Goal: Information Seeking & Learning: Understand process/instructions

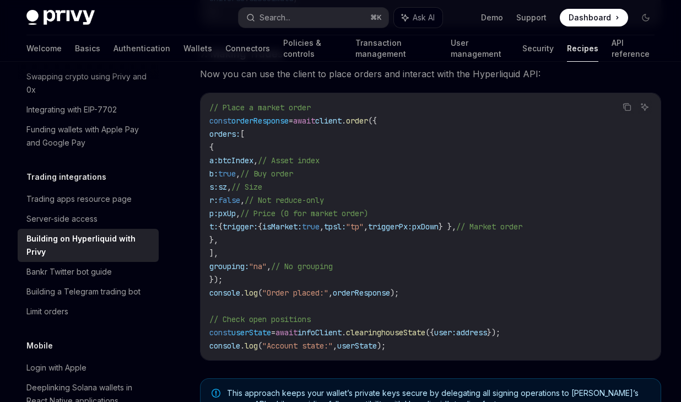
scroll to position [1901, 0]
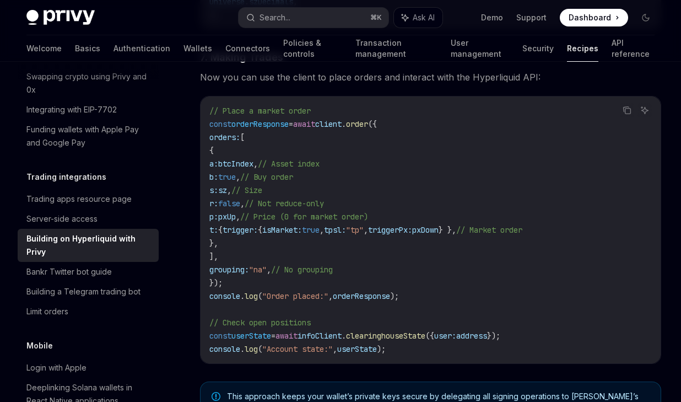
drag, startPoint x: 219, startPoint y: 120, endPoint x: 245, endPoint y: 240, distance: 123.4
click at [245, 241] on code "// Place a market order const orderResponse = await client . order ({ orders: […" at bounding box center [430, 229] width 443 height 251
copy code "orders: [ { a: btcIndex , // Asset index b: true , // Buy order s: sz , // Size…"
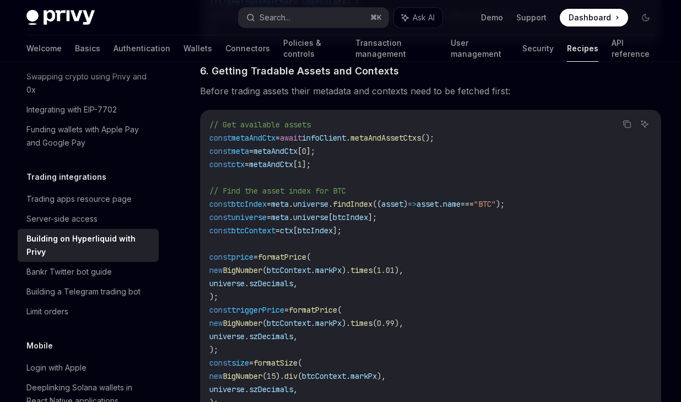
scroll to position [1478, 0]
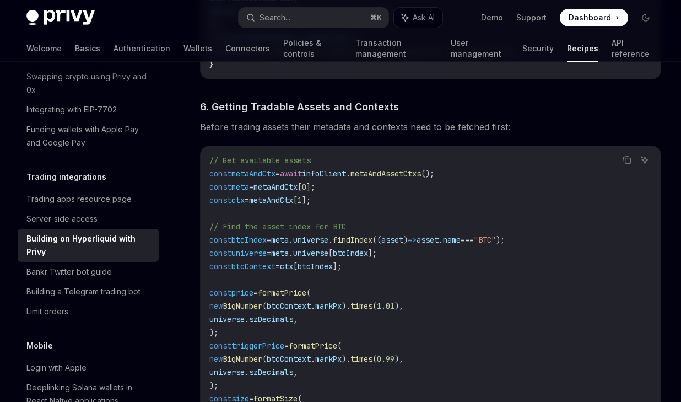
click at [400, 169] on span "metaAndAssetCtxs" at bounding box center [385, 174] width 71 height 10
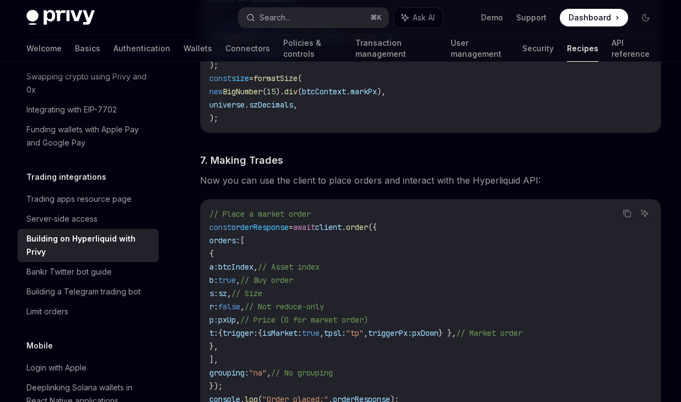
scroll to position [1874, 0]
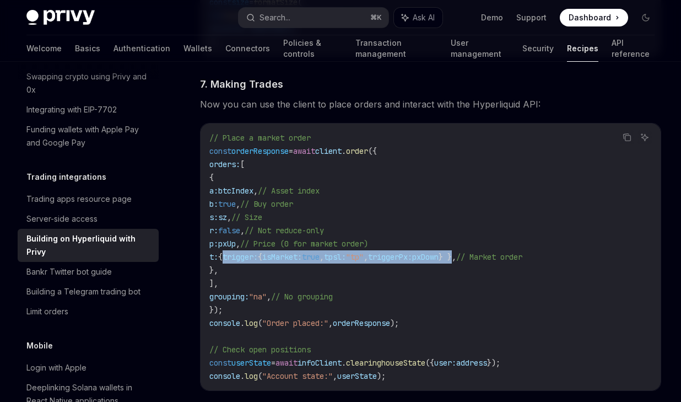
drag, startPoint x: 252, startPoint y: 241, endPoint x: 533, endPoint y: 246, distance: 281.6
click at [533, 246] on code "// Place a market order const orderResponse = await client . order ({ orders: […" at bounding box center [430, 256] width 443 height 251
click at [456, 252] on span "} }," at bounding box center [448, 257] width 18 height 10
drag, startPoint x: 248, startPoint y: 241, endPoint x: 538, endPoint y: 237, distance: 290.4
click at [522, 252] on span "t: { trigger: { isMarket: true , tpsl: "tp" , triggerPx: pxDown } }, // Market …" at bounding box center [365, 257] width 313 height 10
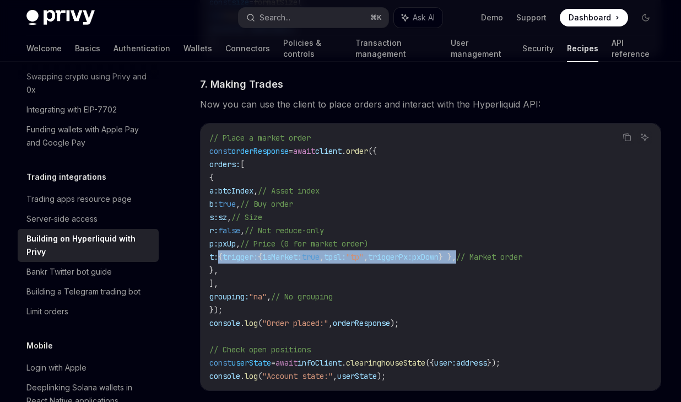
copy span "{ trigger: { isMarket: true , tpsl: "tp" , triggerPx: pxDown } }"
click at [236, 239] on span "pxUp" at bounding box center [227, 244] width 18 height 10
copy span "pxUp"
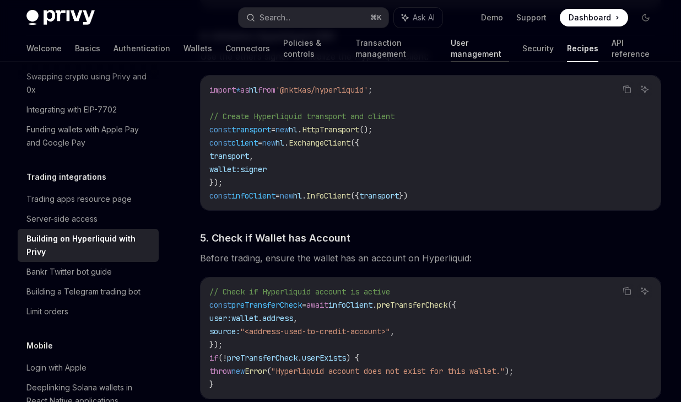
scroll to position [1090, 0]
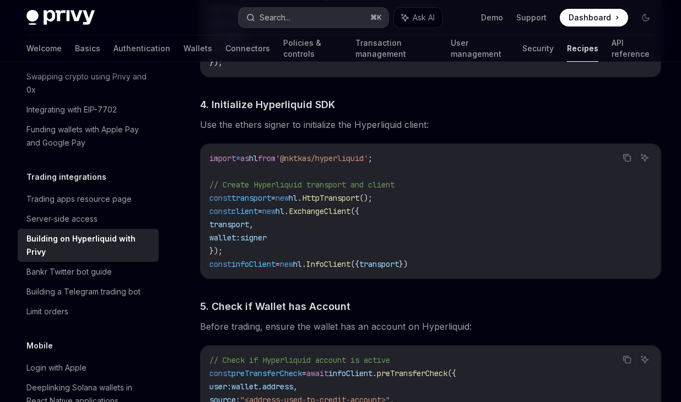
click at [275, 22] on div "Search..." at bounding box center [275, 17] width 31 height 13
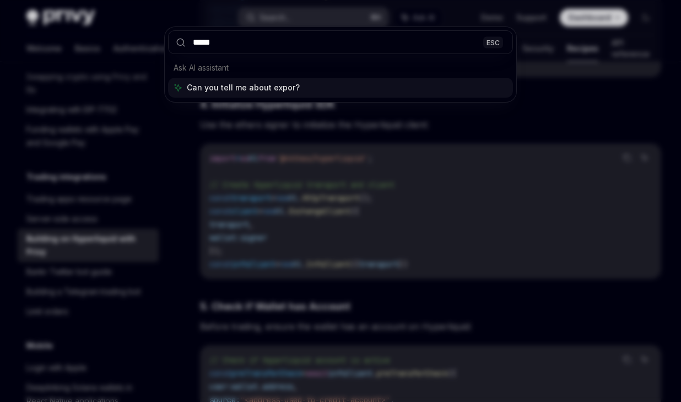
type input "******"
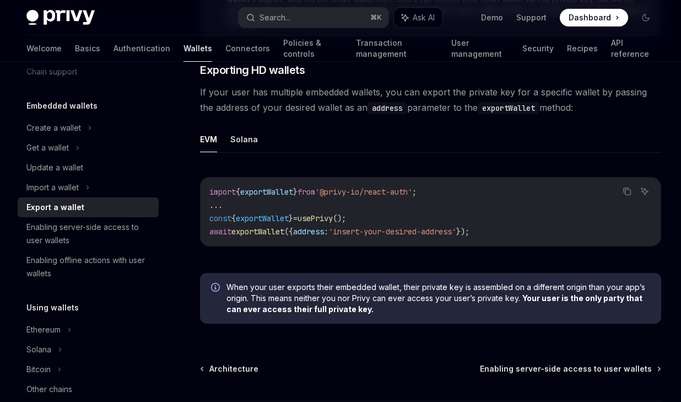
scroll to position [1147, 0]
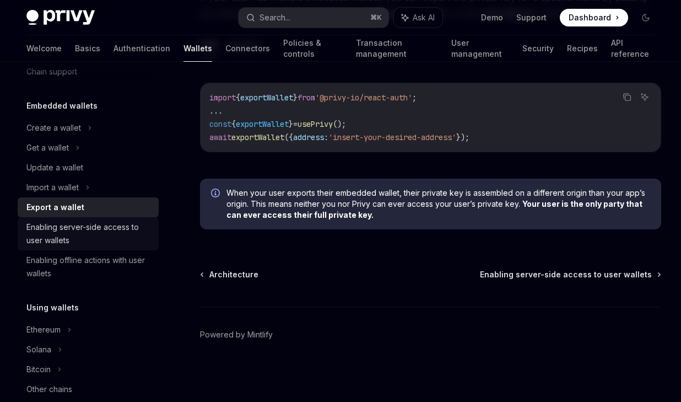
click at [127, 238] on div "Enabling server-side access to user wallets" at bounding box center [89, 233] width 126 height 26
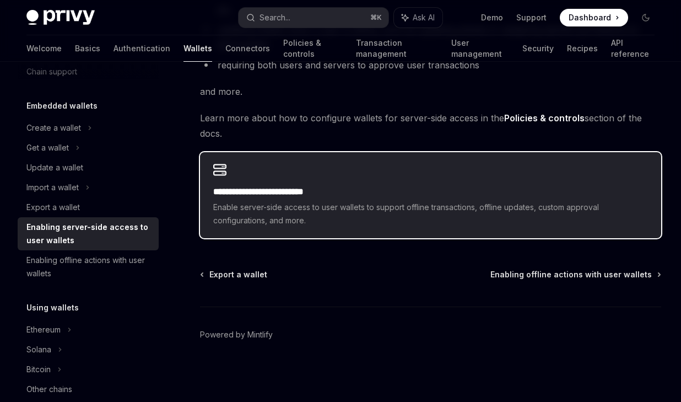
scroll to position [229, 0]
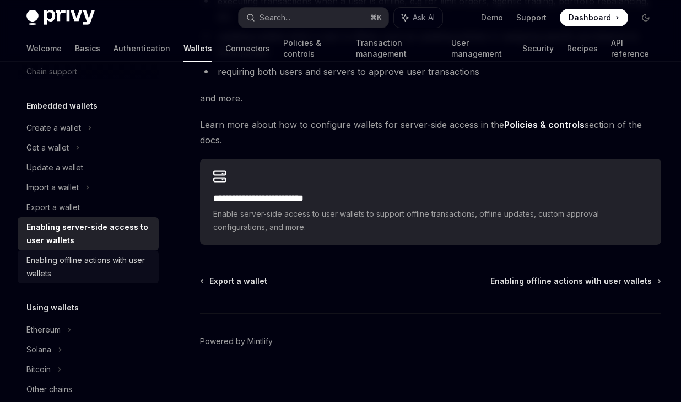
click at [99, 266] on div "Enabling offline actions with user wallets" at bounding box center [89, 266] width 126 height 26
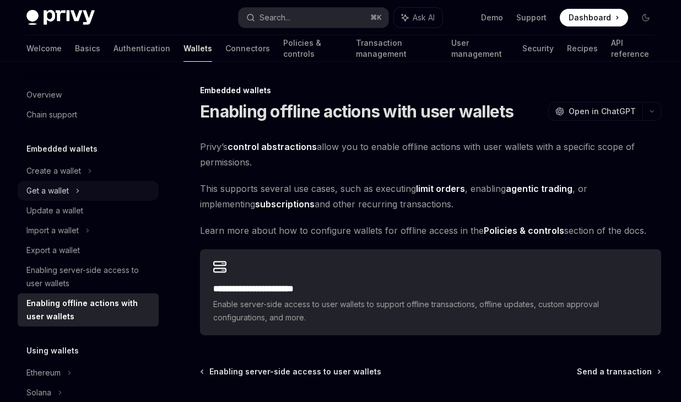
click at [72, 187] on div "Get a wallet" at bounding box center [88, 191] width 141 height 20
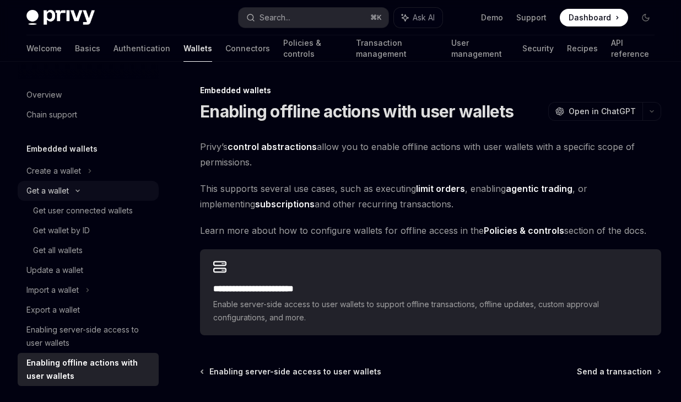
type textarea "*"
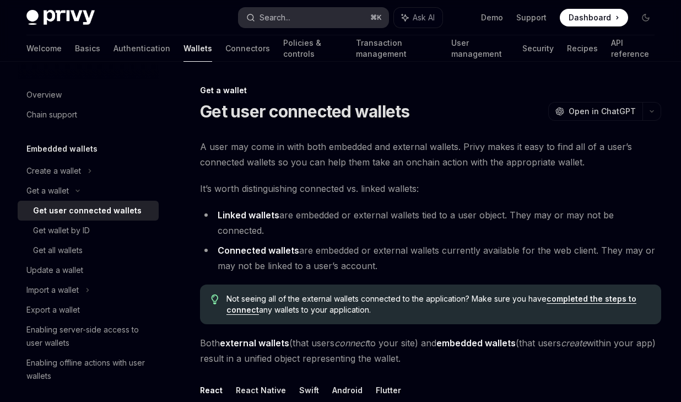
click at [278, 16] on div "Search..." at bounding box center [275, 17] width 31 height 13
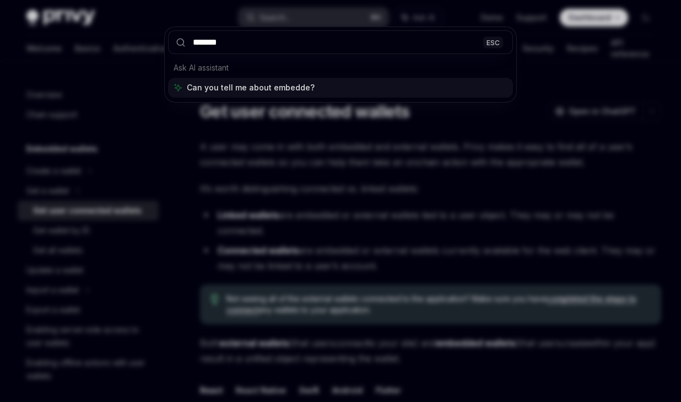
type input "********"
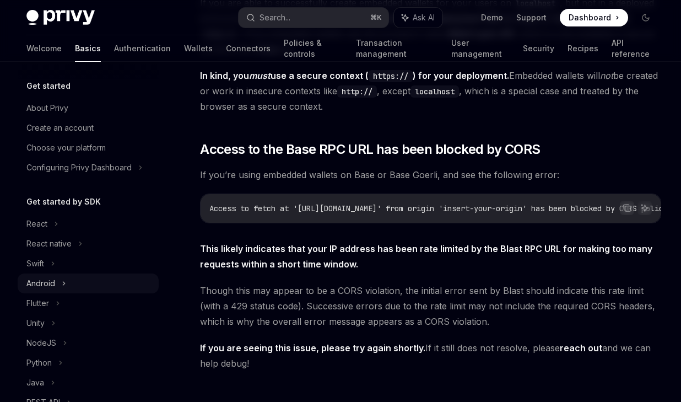
scroll to position [223, 0]
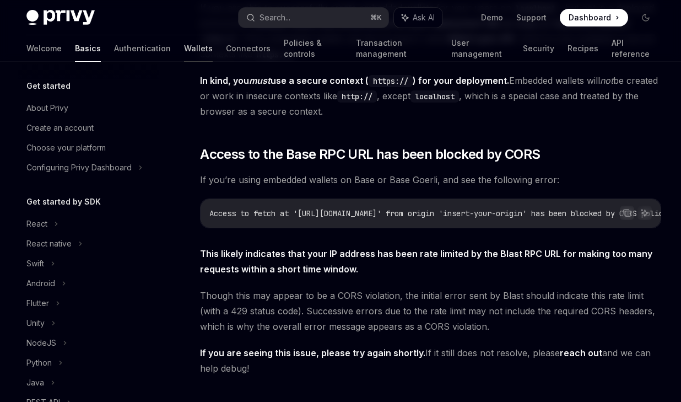
click at [184, 45] on link "Wallets" at bounding box center [198, 48] width 29 height 26
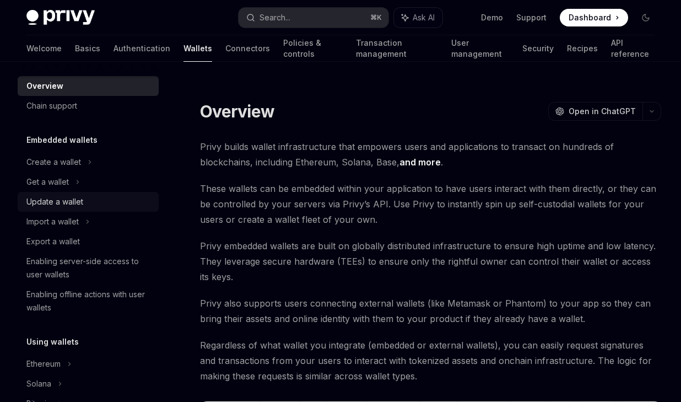
scroll to position [17, 0]
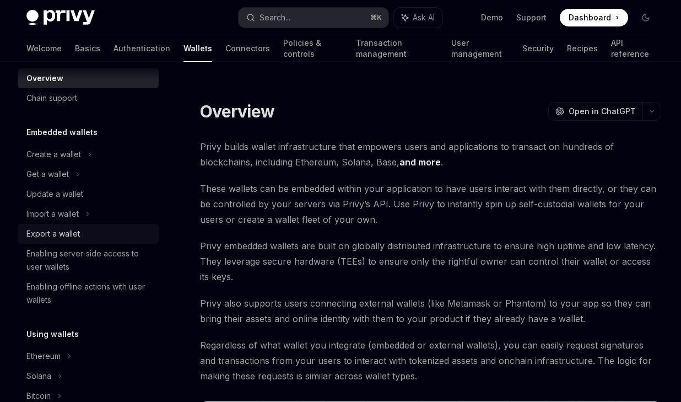
click at [95, 233] on div "Export a wallet" at bounding box center [89, 233] width 126 height 13
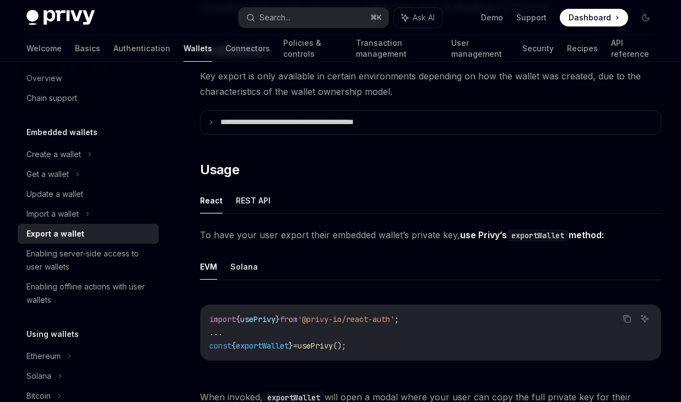
scroll to position [208, 0]
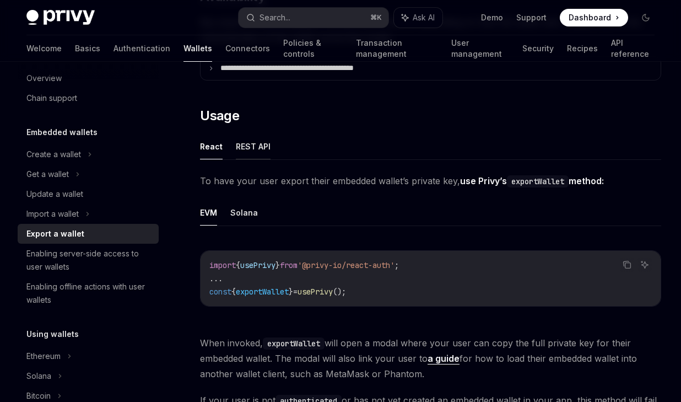
click at [246, 153] on button "REST API" at bounding box center [253, 146] width 35 height 26
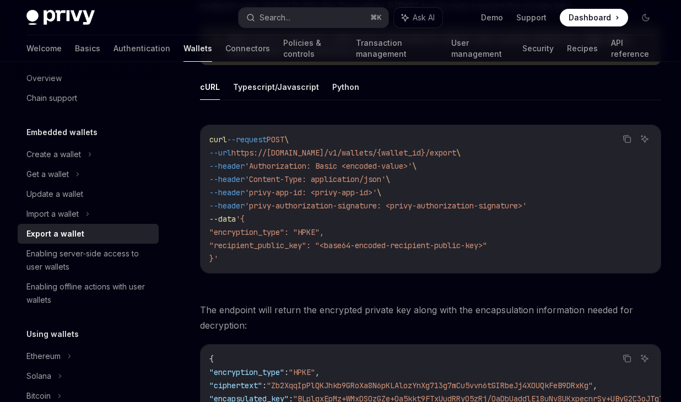
scroll to position [396, 0]
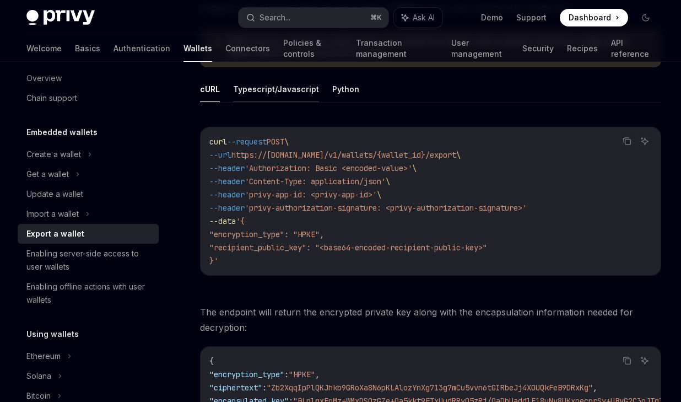
click at [283, 94] on button "Typescript/Javascript" at bounding box center [276, 89] width 86 height 26
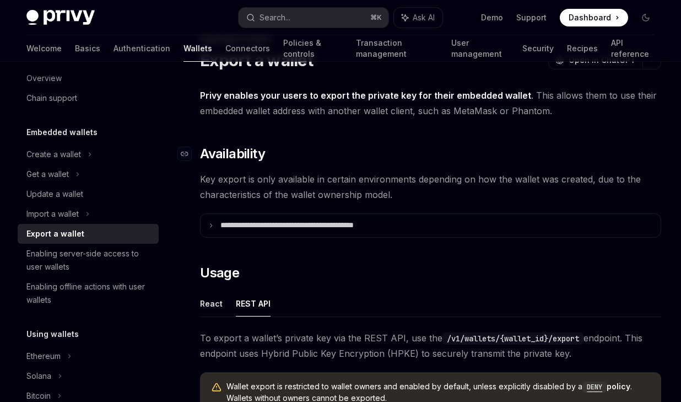
scroll to position [109, 0]
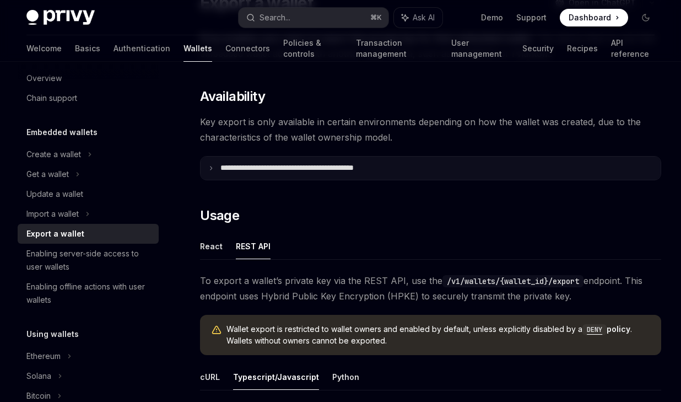
click at [317, 169] on p "**********" at bounding box center [311, 168] width 182 height 10
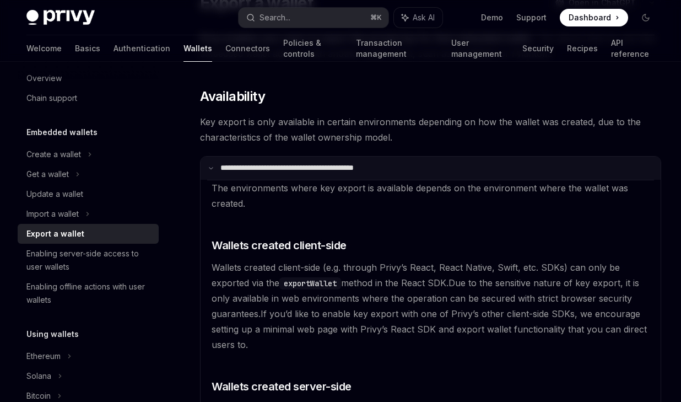
click at [317, 169] on p "**********" at bounding box center [309, 168] width 179 height 10
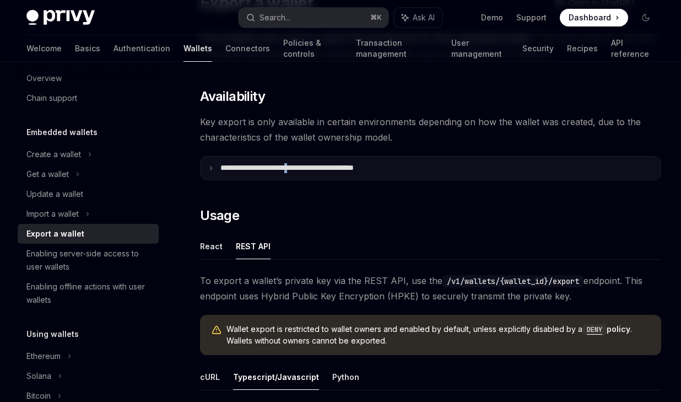
click at [317, 169] on p "**********" at bounding box center [311, 168] width 182 height 10
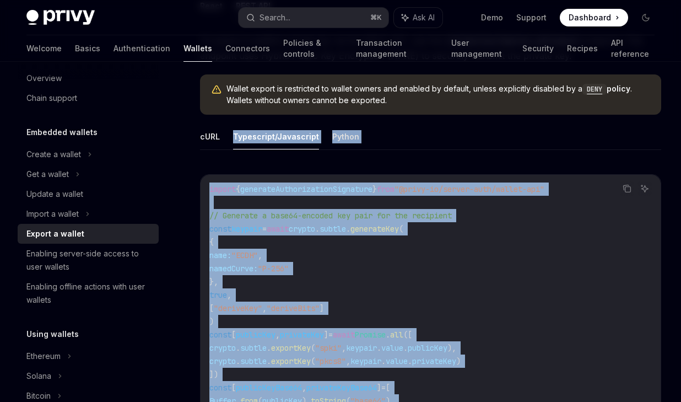
scroll to position [611, 0]
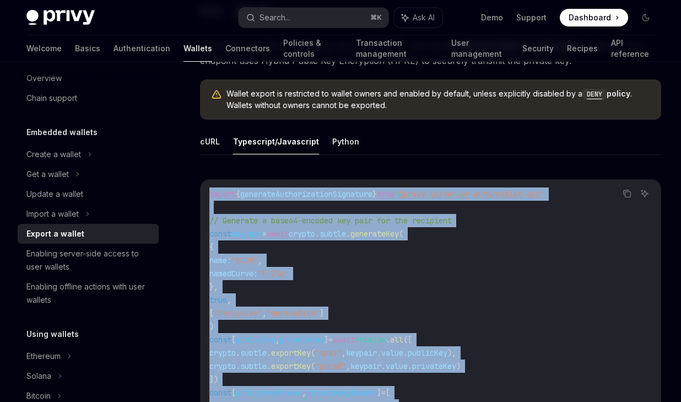
drag, startPoint x: 274, startPoint y: 263, endPoint x: 201, endPoint y: 190, distance: 103.7
copy div "import { generateAuthorizationSignature } from "@privy-io/server-auth/wallet-ap…"
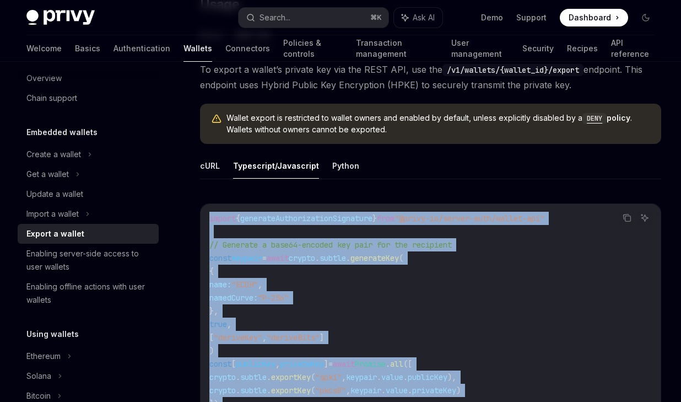
scroll to position [575, 0]
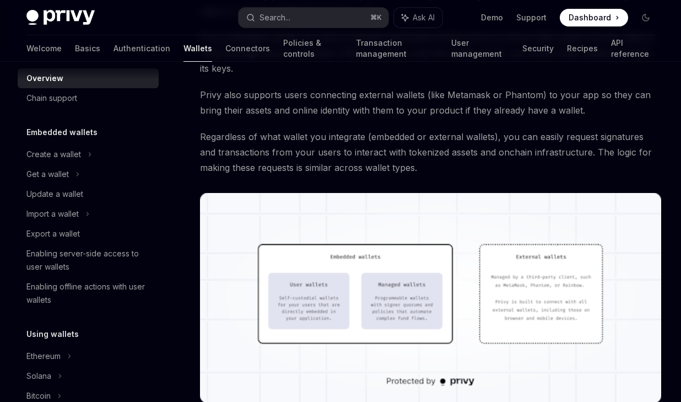
scroll to position [172, 0]
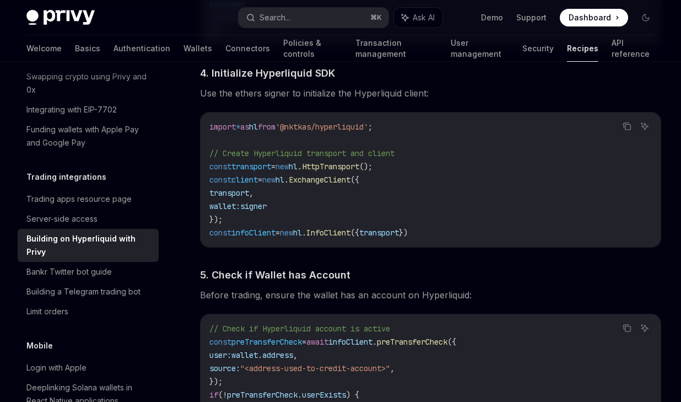
scroll to position [1118, 0]
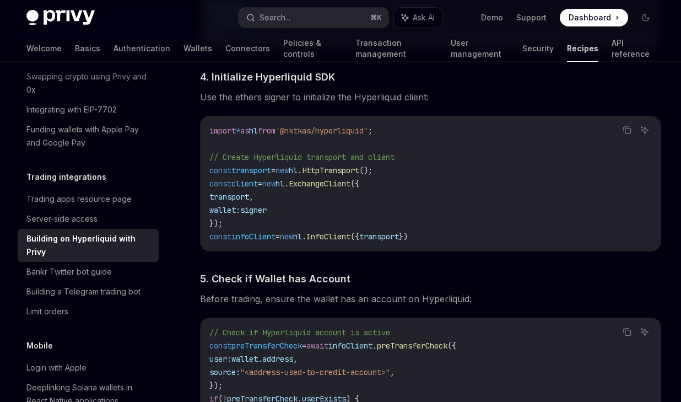
click at [266, 205] on span "signer" at bounding box center [253, 210] width 26 height 10
copy span "signer"
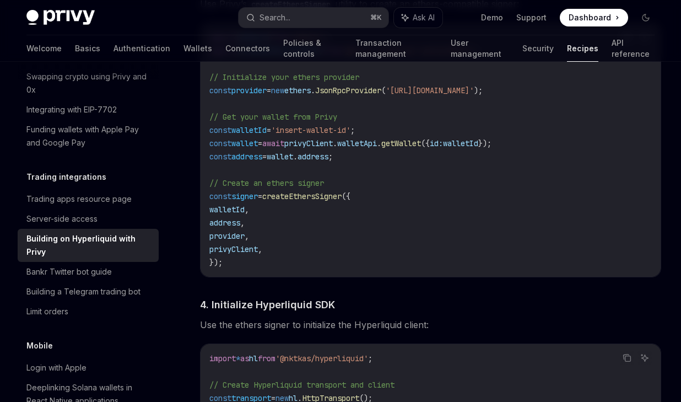
scroll to position [889, 0]
click at [311, 192] on span "createEthersSigner" at bounding box center [301, 197] width 79 height 10
copy span "createEthersSigner"
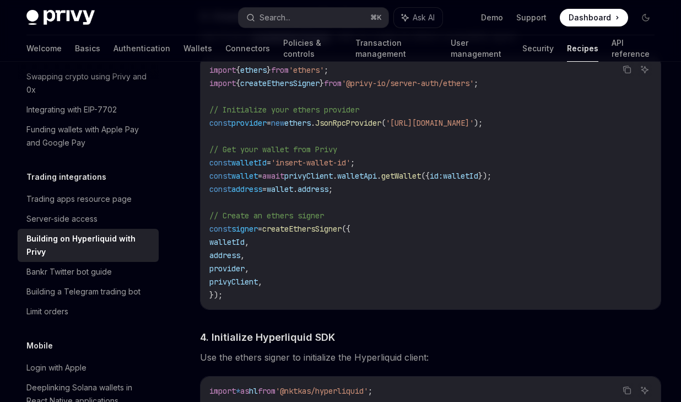
scroll to position [849, 0]
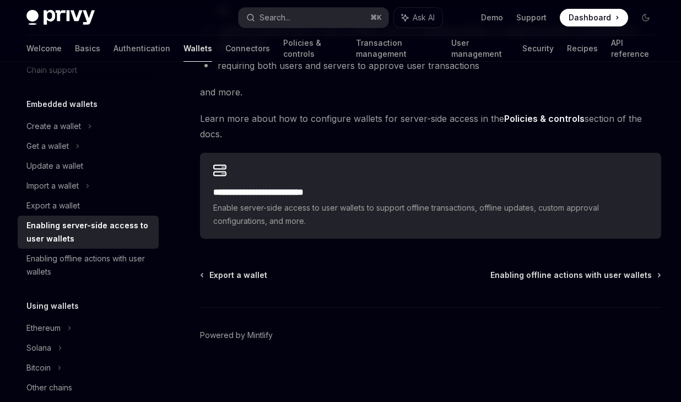
scroll to position [227, 0]
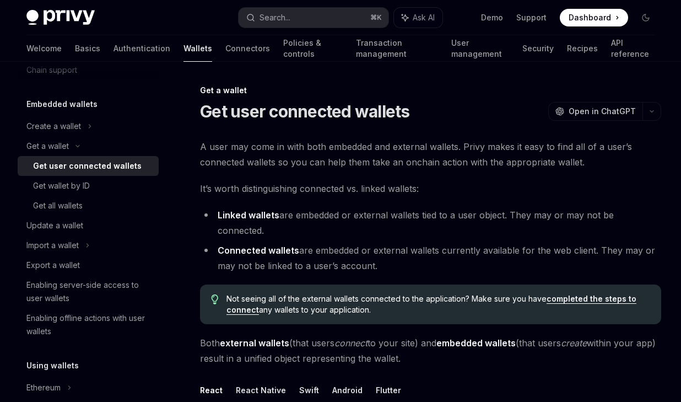
scroll to position [284, 0]
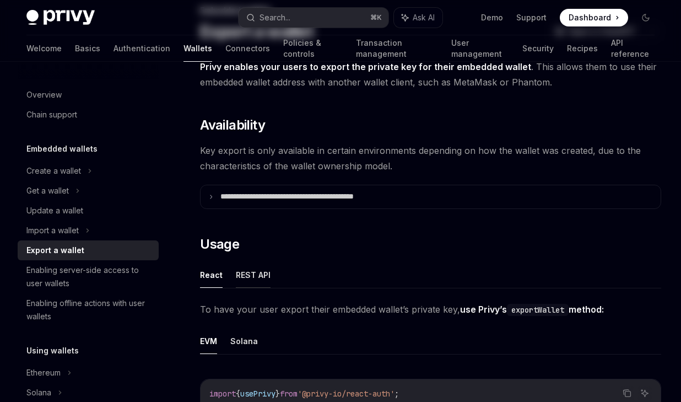
scroll to position [143, 0]
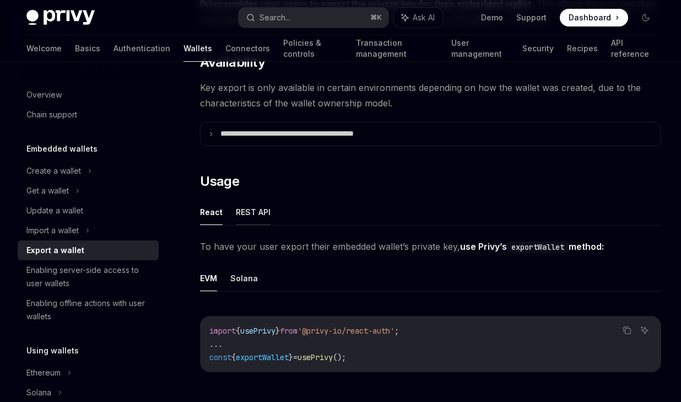
click at [250, 211] on button "REST API" at bounding box center [253, 212] width 35 height 26
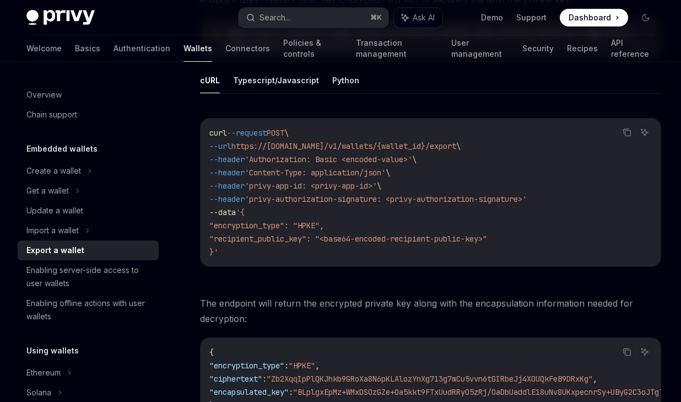
scroll to position [287, 0]
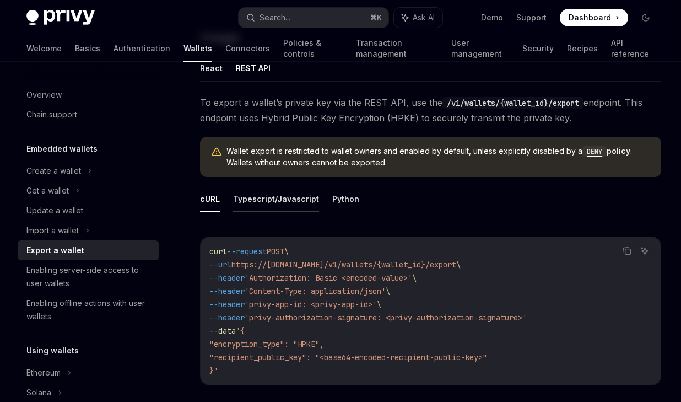
click at [303, 199] on button "Typescript/Javascript" at bounding box center [276, 199] width 86 height 26
type textarea "*"
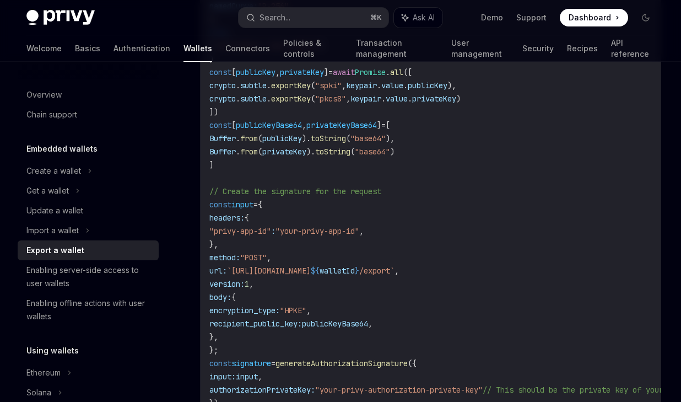
scroll to position [613, 0]
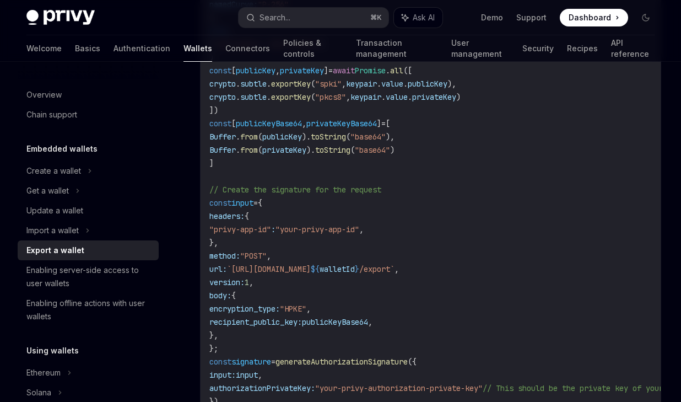
click at [355, 268] on span "walletId" at bounding box center [337, 269] width 35 height 10
copy span "walletId"
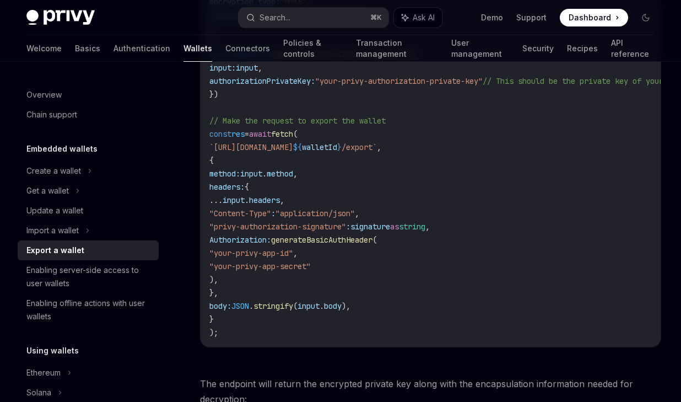
scroll to position [934, 0]
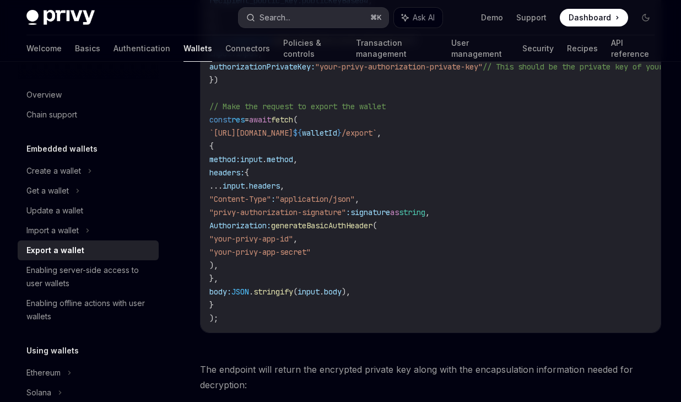
click at [278, 16] on div "Search..." at bounding box center [275, 17] width 31 height 13
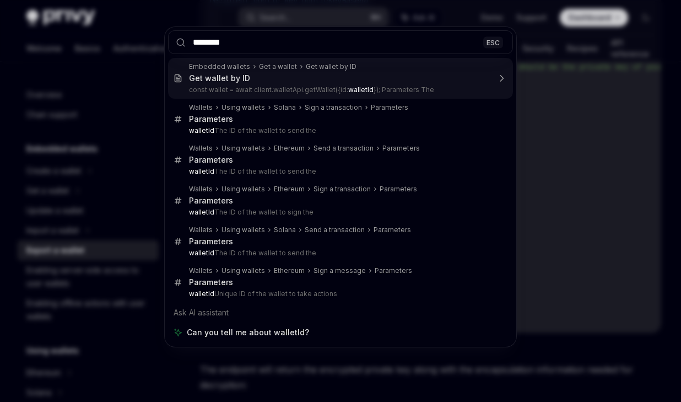
type input "********"
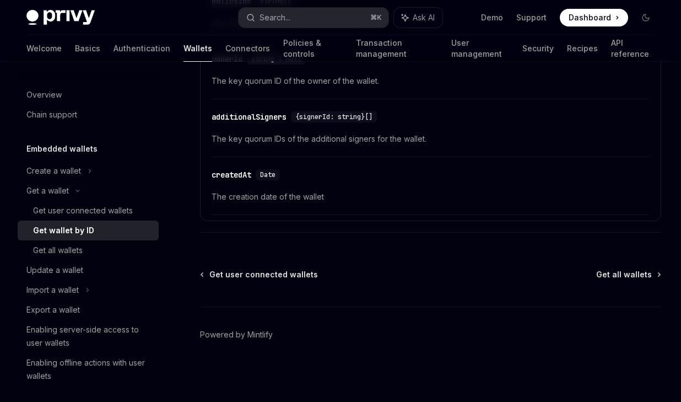
scroll to position [62, 0]
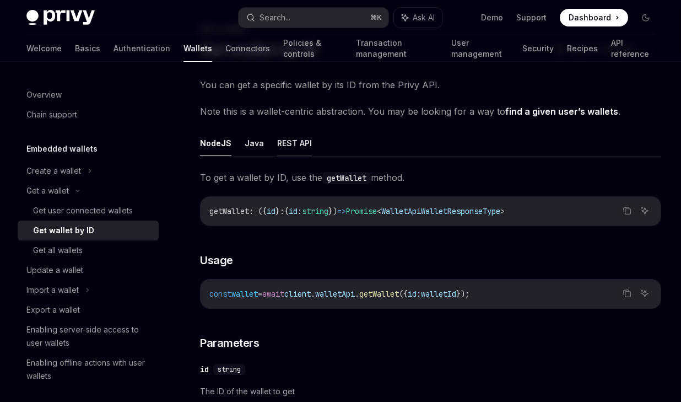
click at [283, 142] on button "REST API" at bounding box center [294, 143] width 35 height 26
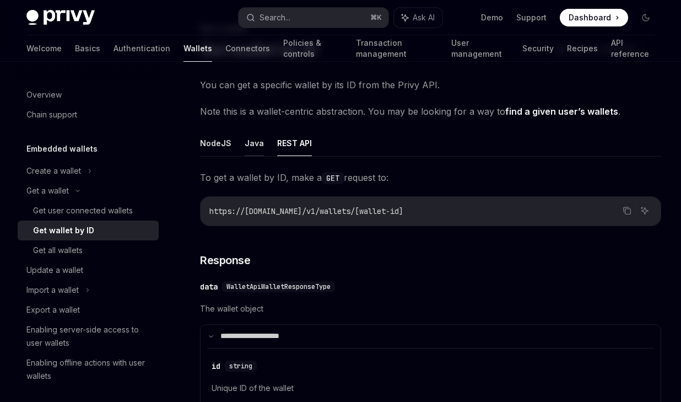
click at [256, 143] on button "Java" at bounding box center [254, 143] width 19 height 26
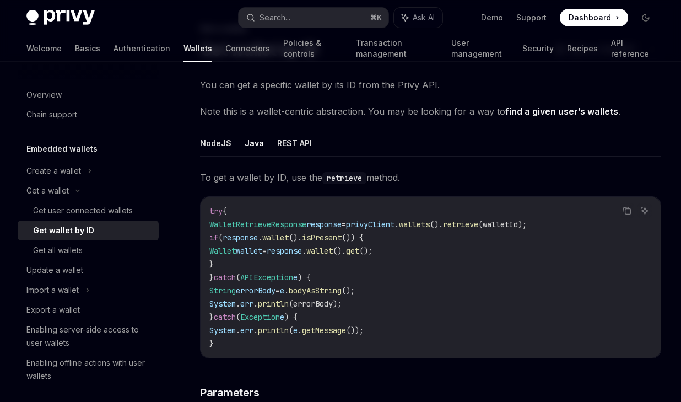
click at [221, 143] on button "NodeJS" at bounding box center [215, 143] width 31 height 26
type textarea "*"
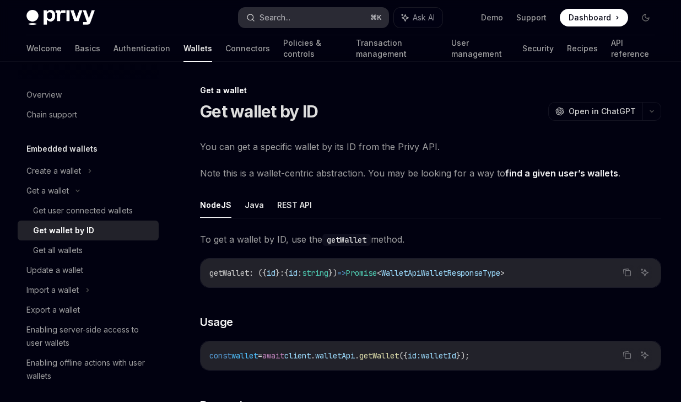
click at [289, 24] on div "Search..." at bounding box center [275, 17] width 31 height 13
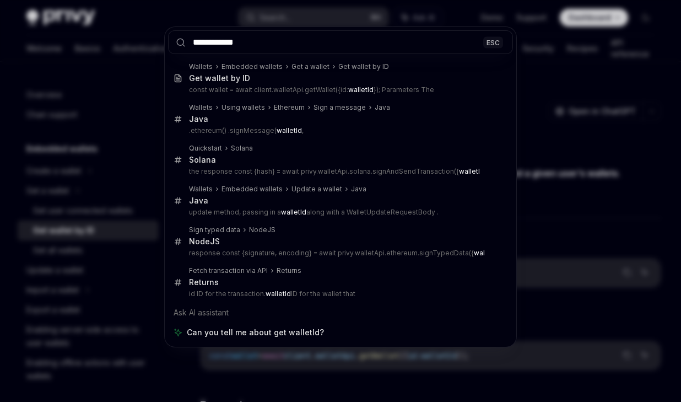
type input "**********"
click at [330, 27] on div "**********" at bounding box center [341, 42] width 352 height 31
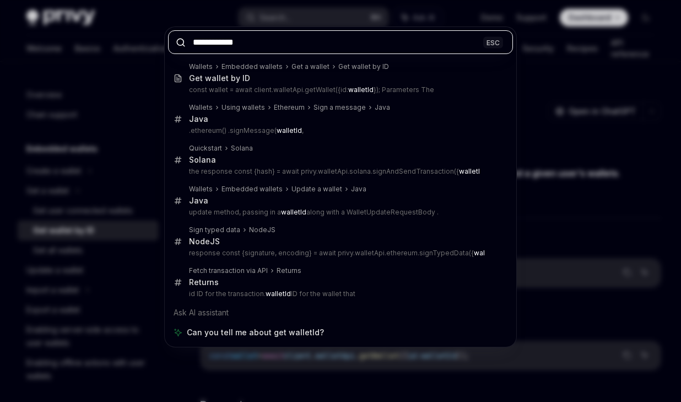
click at [330, 32] on input "**********" at bounding box center [340, 42] width 345 height 24
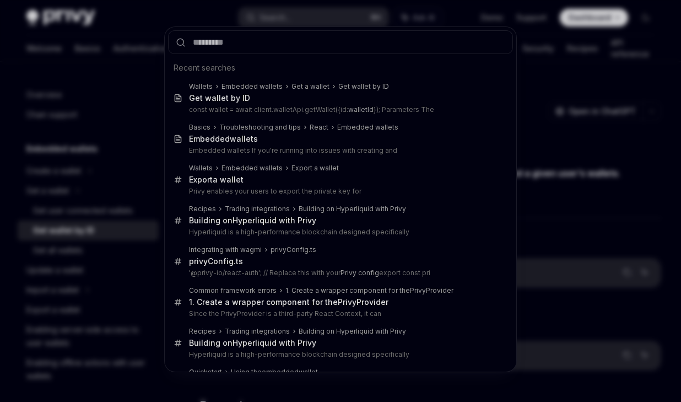
click at [119, 176] on div "Recent searches Wallets Embedded wallets Get a wallet Get wallet by ID Get wall…" at bounding box center [340, 201] width 681 height 402
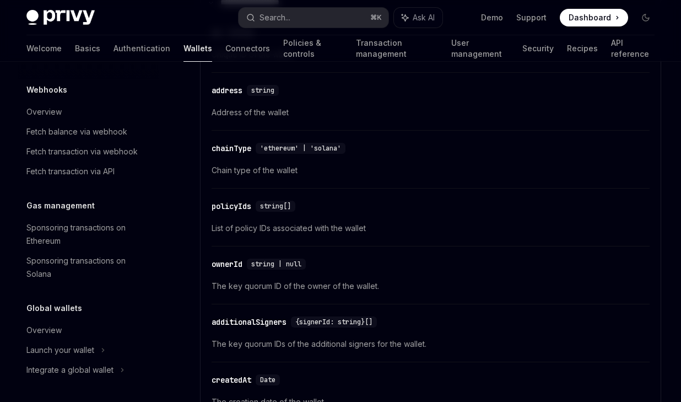
scroll to position [745, 0]
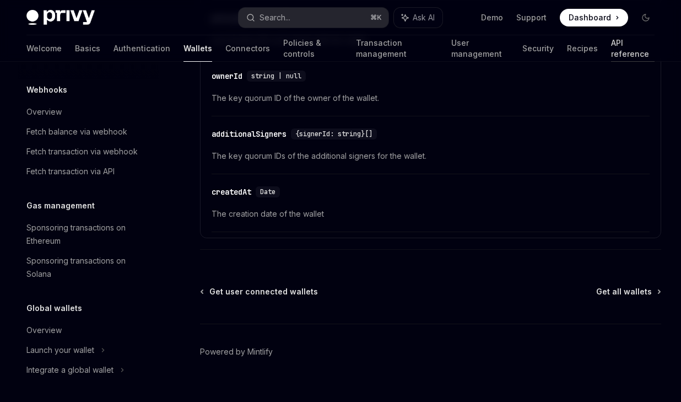
click at [611, 44] on link "API reference" at bounding box center [633, 48] width 44 height 26
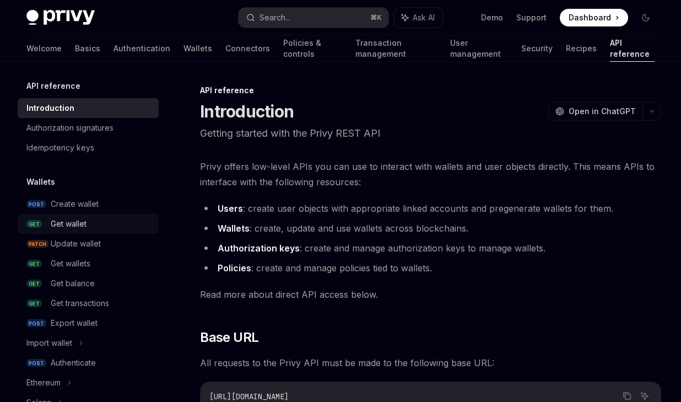
click at [102, 222] on div "Get wallet" at bounding box center [101, 223] width 101 height 13
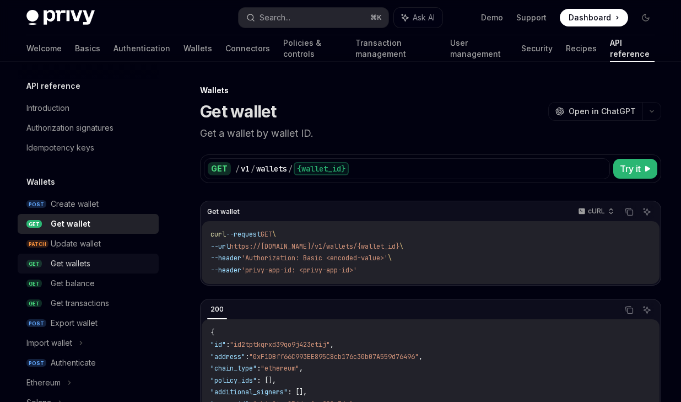
click at [81, 261] on div "Get wallets" at bounding box center [71, 263] width 40 height 13
type textarea "*"
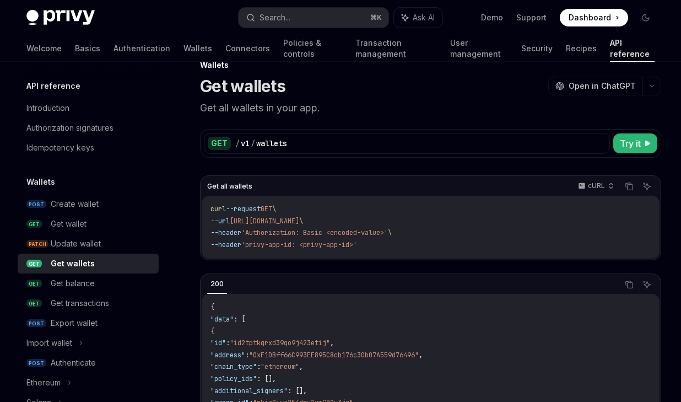
scroll to position [13, 0]
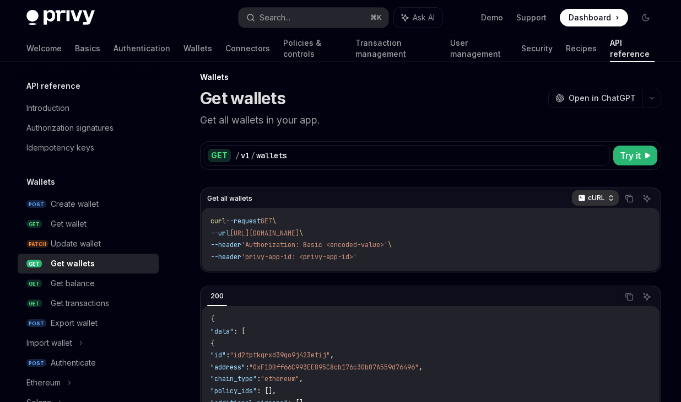
click at [601, 199] on p "cURL" at bounding box center [596, 197] width 17 height 9
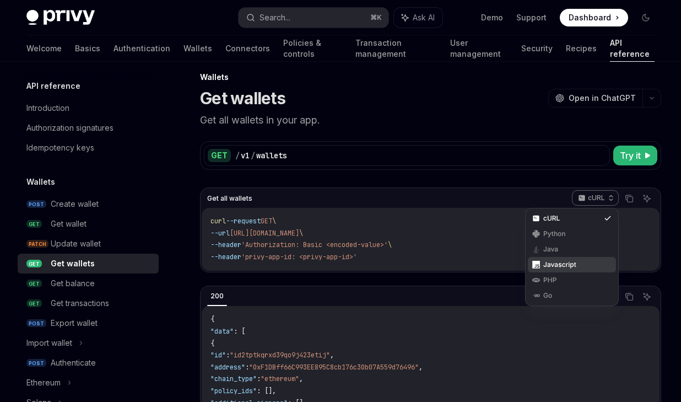
click at [563, 266] on div "Javascript" at bounding box center [571, 264] width 57 height 9
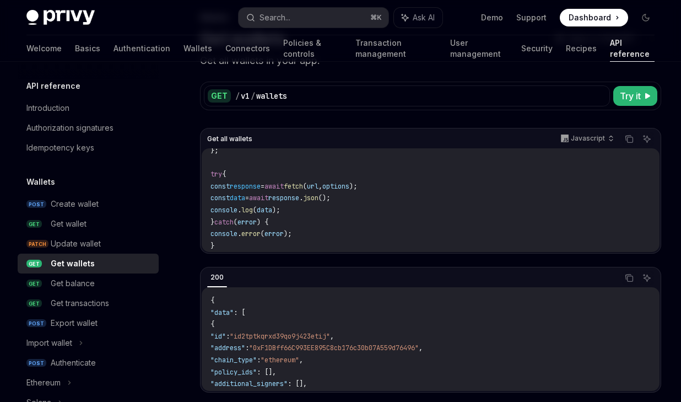
scroll to position [71, 0]
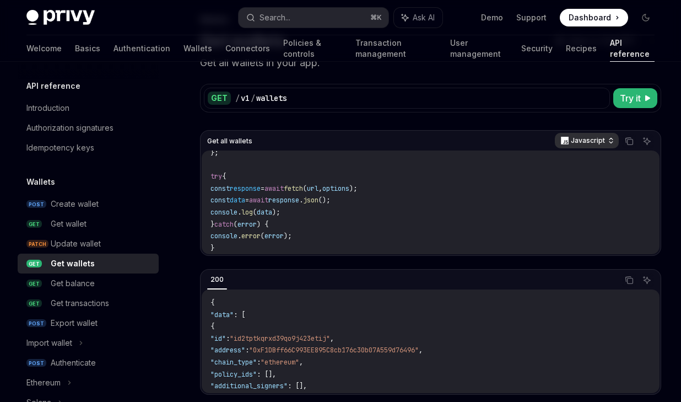
click at [594, 138] on p "Javascript" at bounding box center [588, 140] width 34 height 9
click at [584, 155] on div "cURL" at bounding box center [572, 160] width 88 height 15
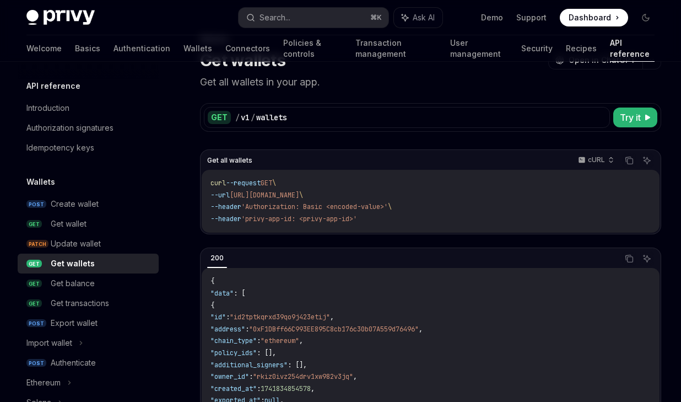
scroll to position [49, 0]
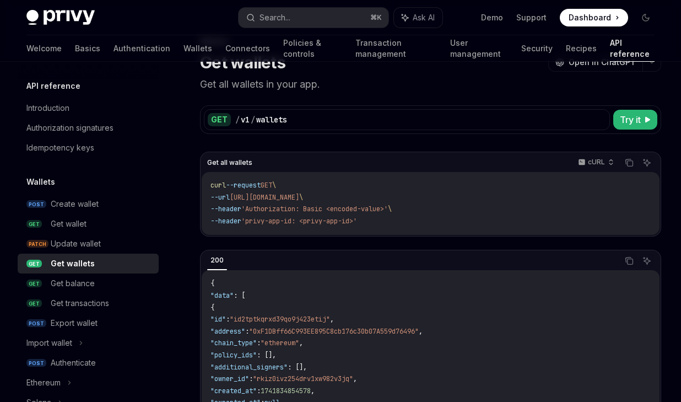
click at [311, 147] on div "GET / v1 / wallets Try it Get all wallets cURL Copy Ask AI curl --request GET \…" at bounding box center [430, 254] width 461 height 324
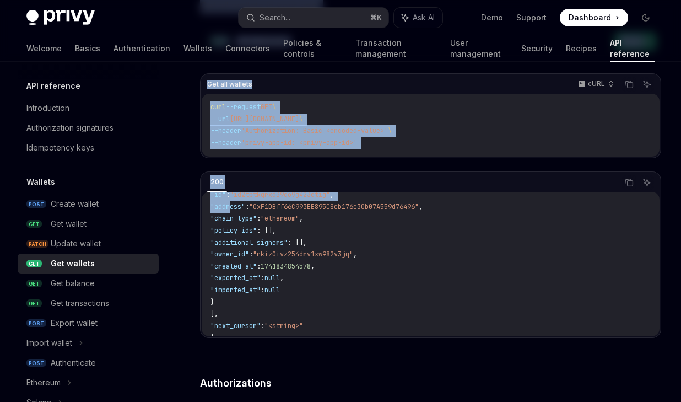
scroll to position [54, 0]
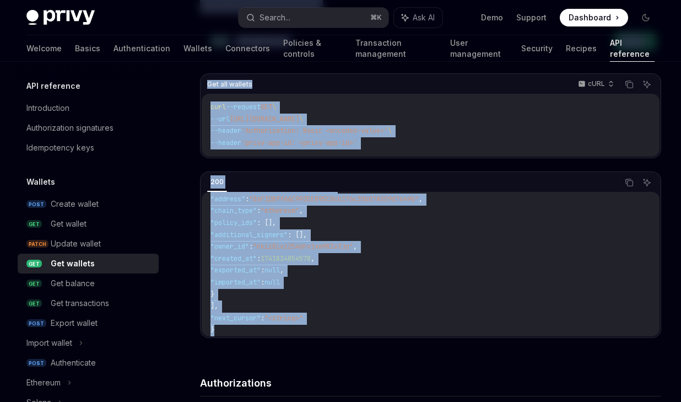
drag, startPoint x: 197, startPoint y: 67, endPoint x: 239, endPoint y: 336, distance: 272.7
copy div "Get wallets OpenAI Open in ChatGPT Get all wallets in your app. OpenAI Open in …"
